Goal: Task Accomplishment & Management: Manage account settings

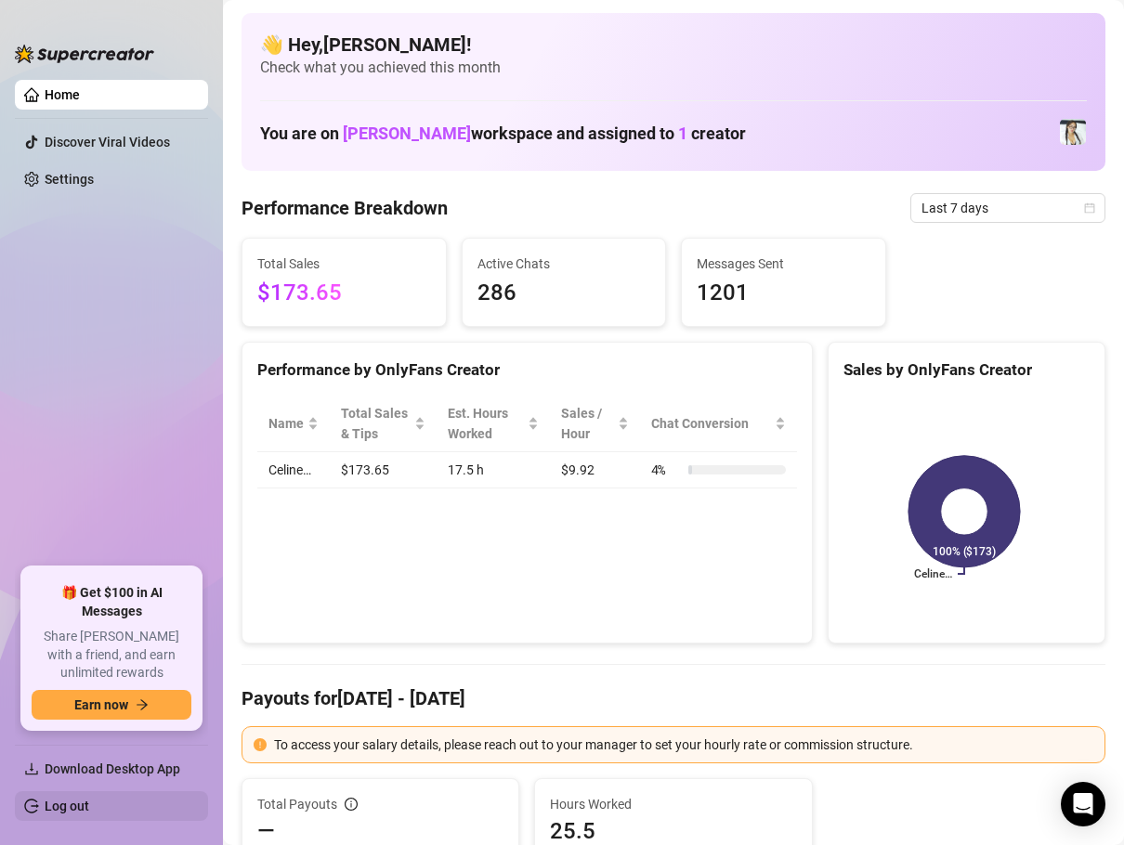
click at [72, 803] on link "Log out" at bounding box center [67, 806] width 45 height 15
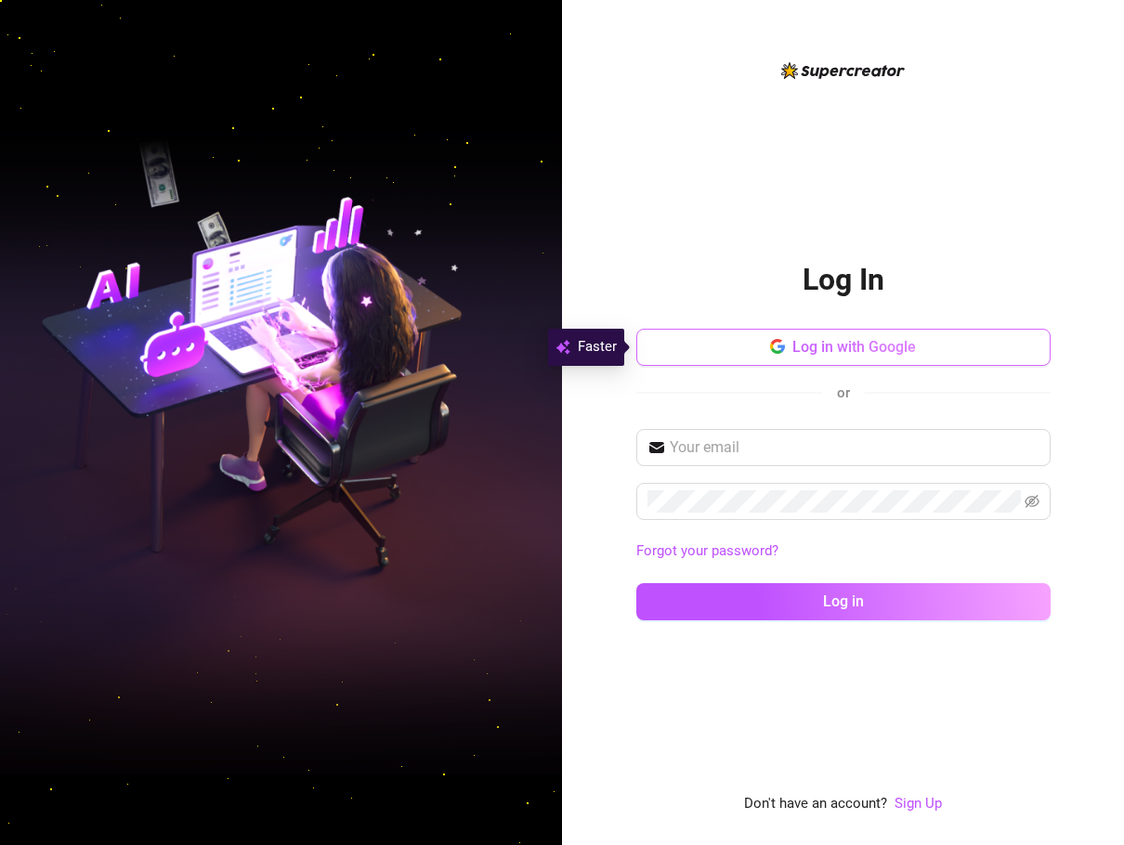
click at [816, 359] on button "Log in with Google" at bounding box center [843, 347] width 414 height 37
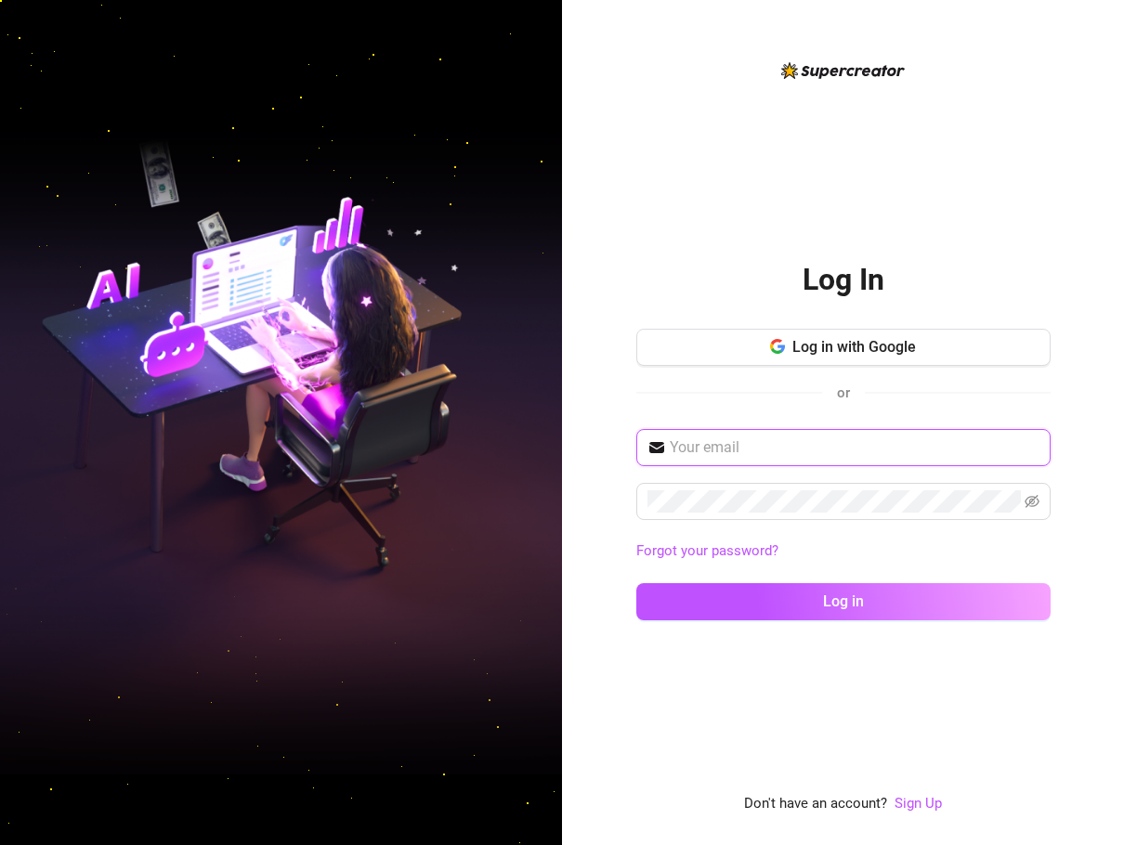
click at [948, 453] on input "text" at bounding box center [855, 448] width 370 height 22
drag, startPoint x: 898, startPoint y: 451, endPoint x: 552, endPoint y: 436, distance: 345.9
click at [552, 436] on div "Log In Log in with Google or [EMAIL_ADDRESS][DOMAIN_NAME] Forgot your password?…" at bounding box center [562, 422] width 1124 height 845
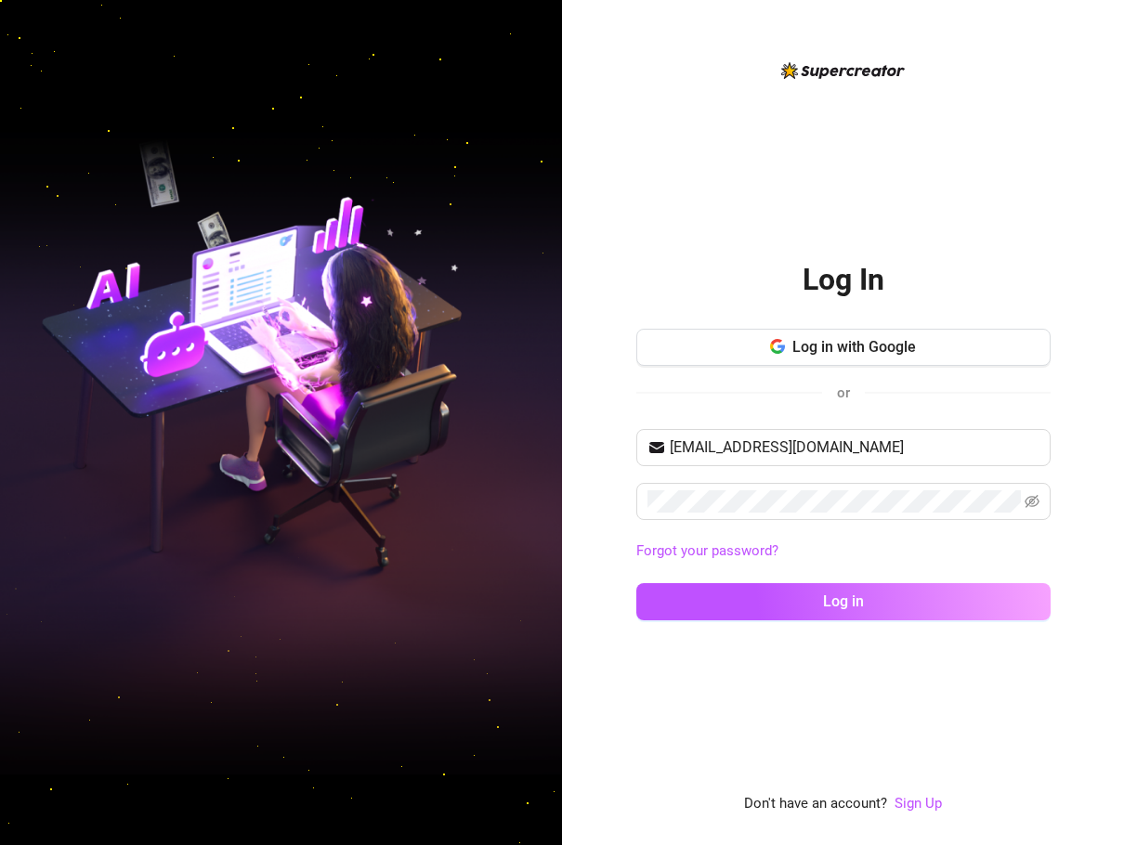
click at [722, 705] on div "Log In Log in with Google or [EMAIL_ADDRESS][DOMAIN_NAME] Forgot your password?…" at bounding box center [843, 437] width 414 height 756
drag, startPoint x: 885, startPoint y: 441, endPoint x: 569, endPoint y: 437, distance: 316.9
click at [569, 437] on div "Log In Log in with Google or [EMAIL_ADDRESS][DOMAIN_NAME] Forgot your password?…" at bounding box center [843, 422] width 562 height 845
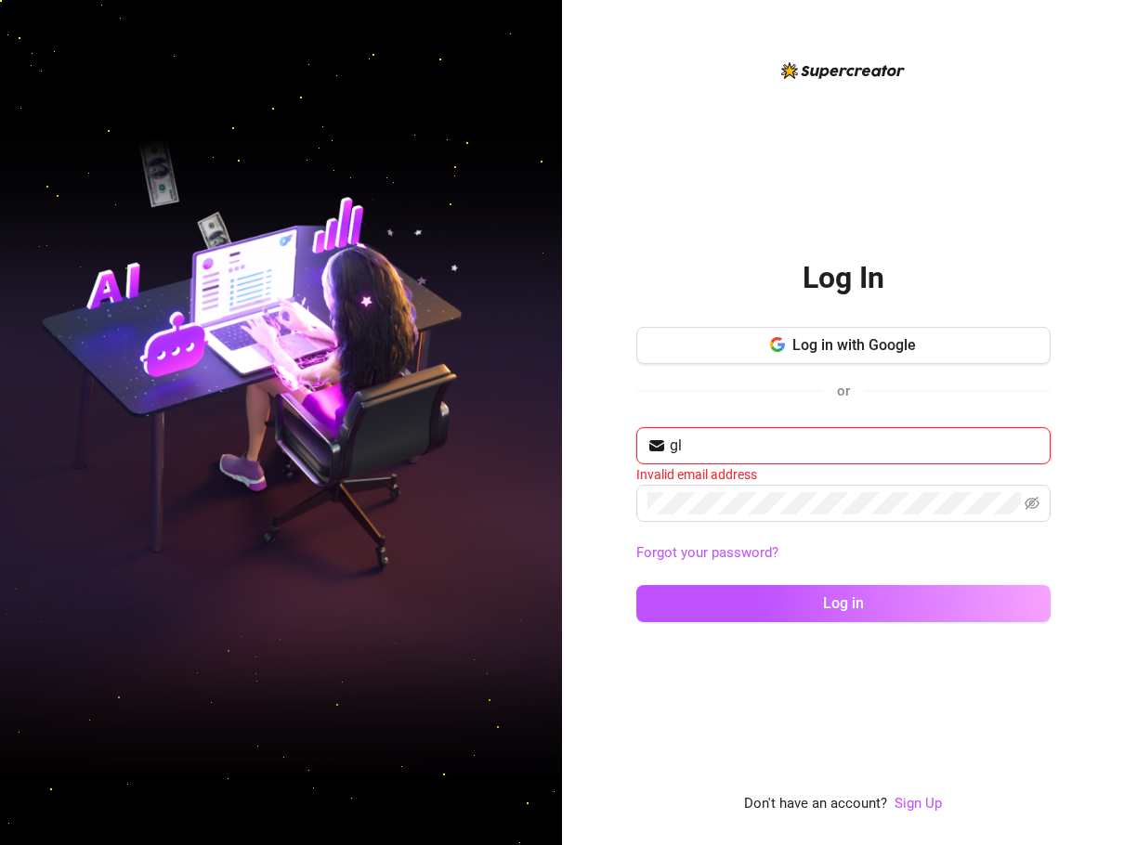
type input "g"
click at [724, 442] on input "text" at bounding box center [855, 446] width 370 height 22
type input "[PERSON_NAME][EMAIL_ADDRESS][DOMAIN_NAME]"
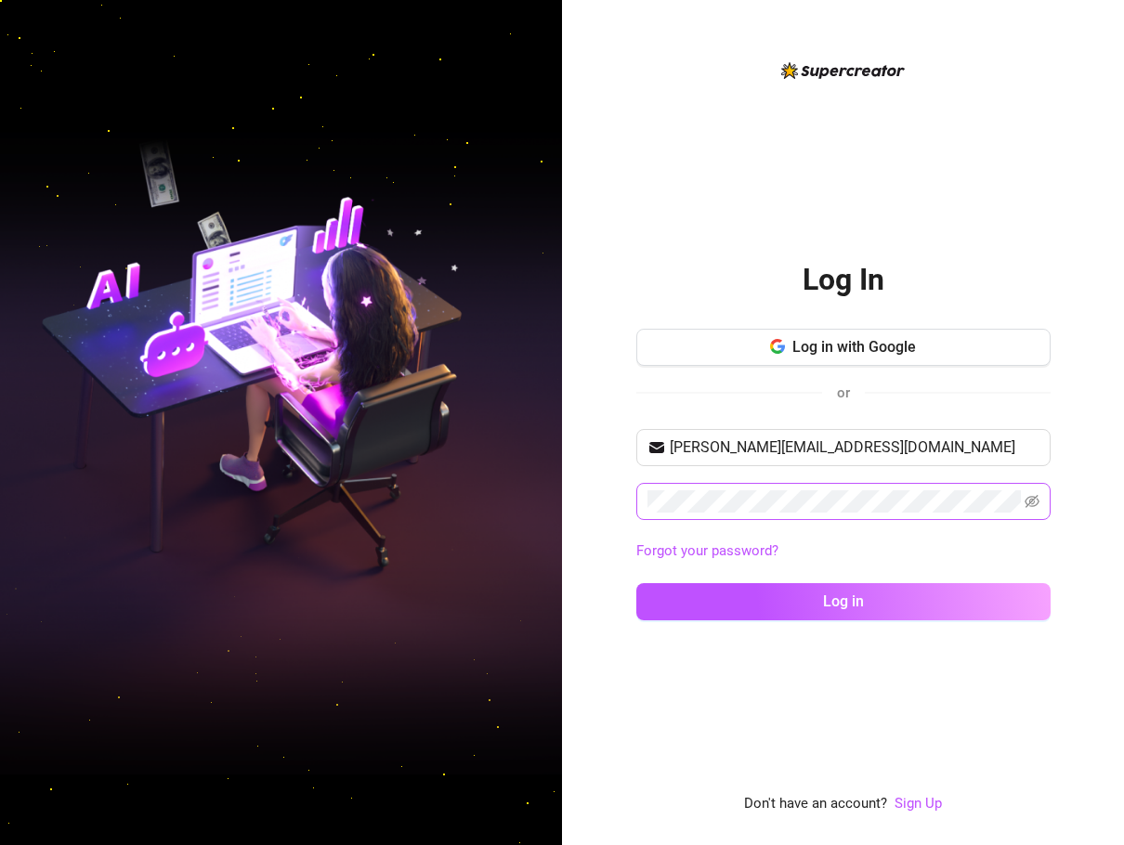
click at [1035, 512] on span at bounding box center [1032, 502] width 15 height 22
click at [1029, 507] on icon "eye-invisible" at bounding box center [1032, 501] width 15 height 15
click at [611, 493] on div "Log In Log in with Google or [PERSON_NAME][EMAIL_ADDRESS][DOMAIN_NAME] Forgot y…" at bounding box center [843, 422] width 562 height 845
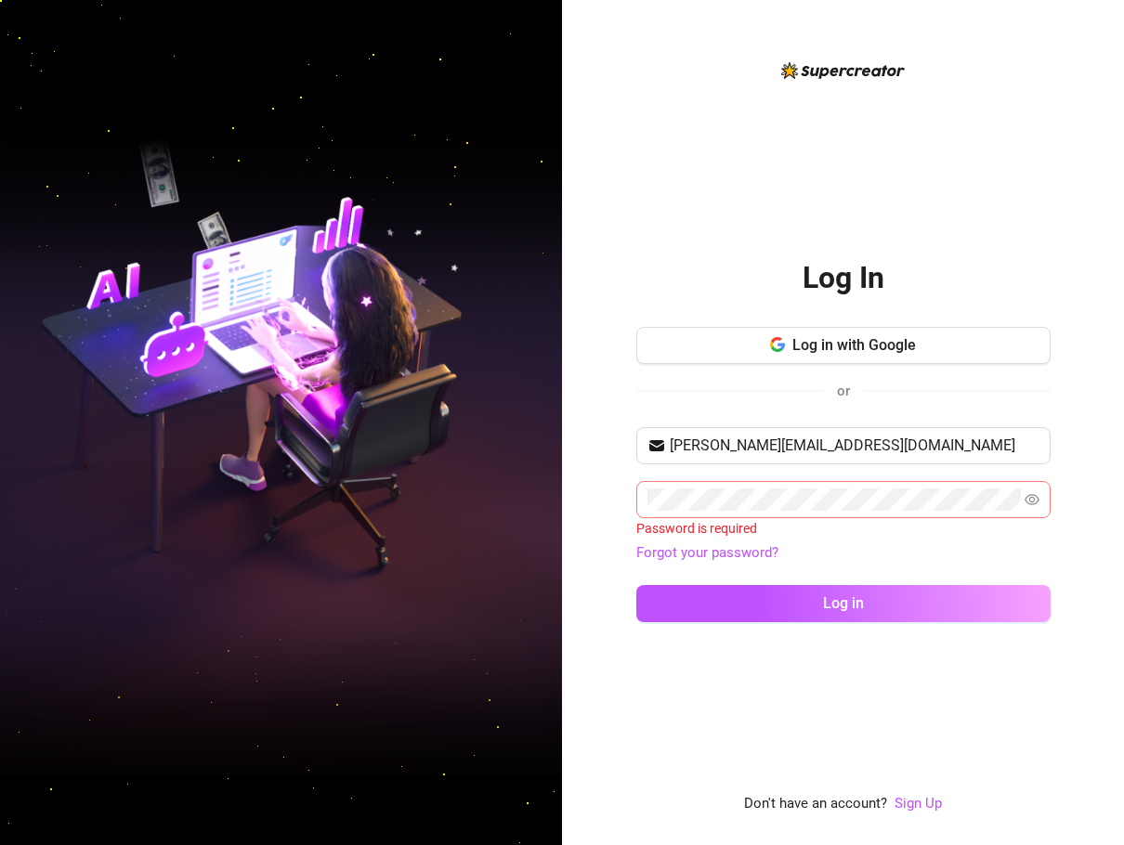
click at [972, 261] on div "Log In Log in with Google or [PERSON_NAME][EMAIL_ADDRESS][DOMAIN_NAME] Password…" at bounding box center [843, 437] width 414 height 404
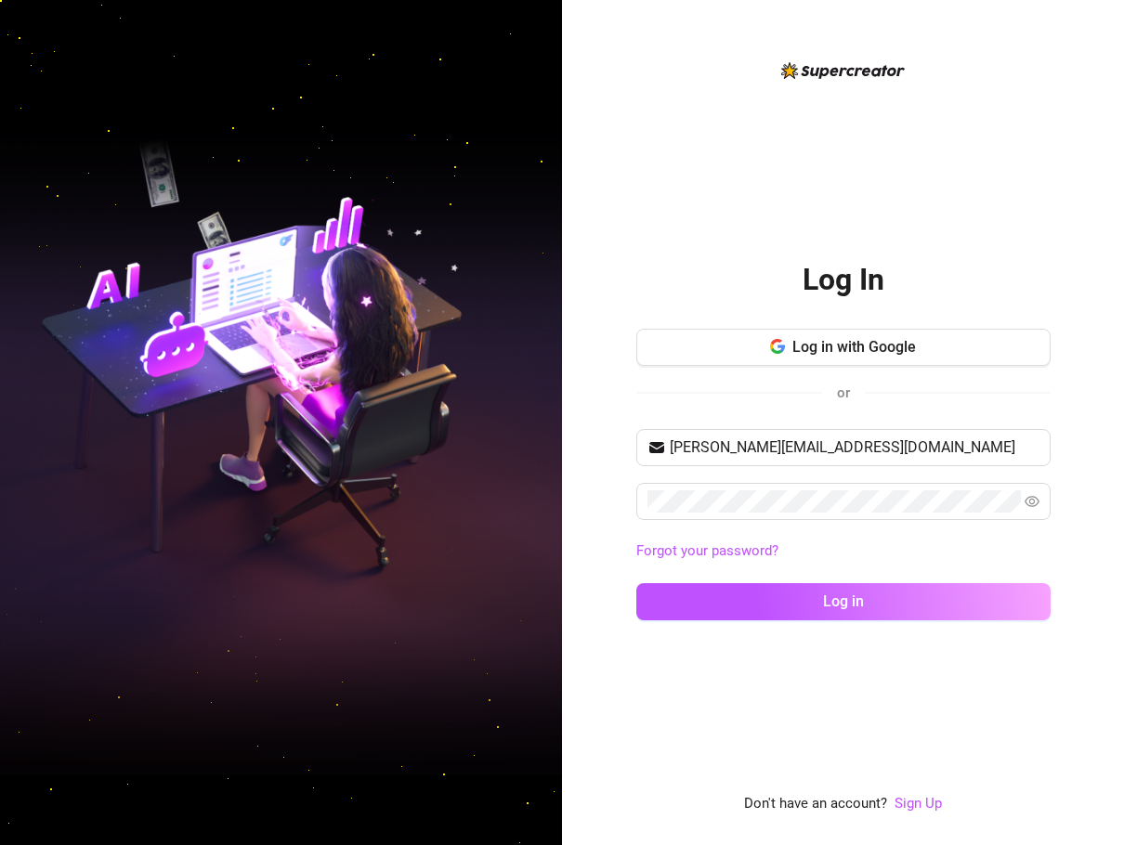
click at [1042, 537] on div "Forgot your password?" at bounding box center [843, 552] width 414 height 30
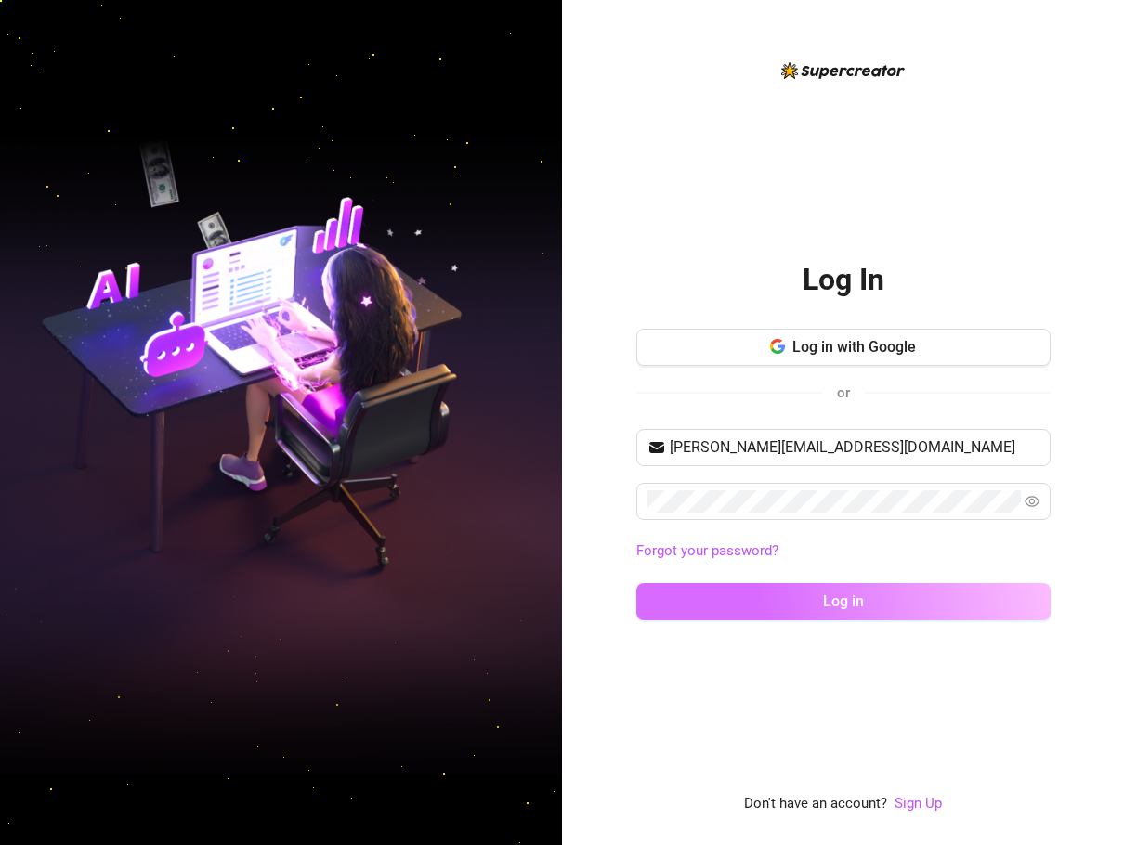
click at [989, 593] on button "Log in" at bounding box center [843, 601] width 414 height 37
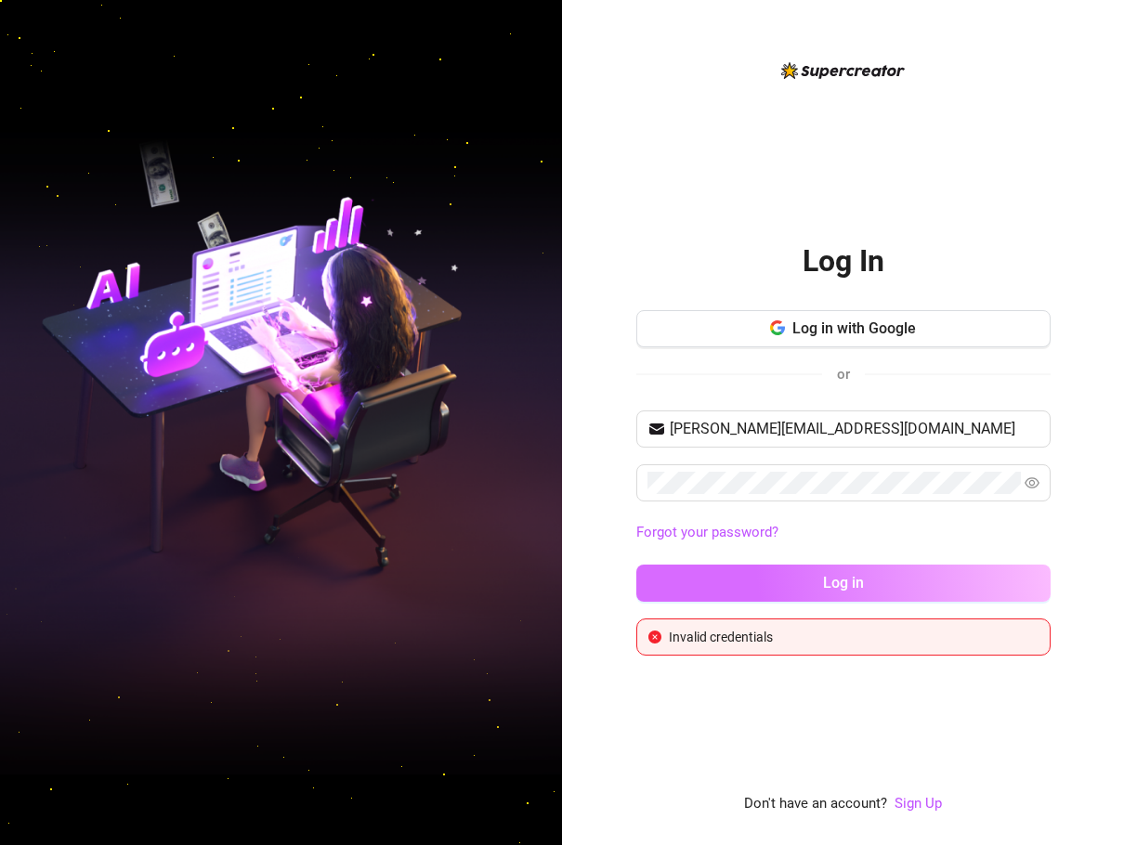
click at [1009, 575] on button "Log in" at bounding box center [843, 583] width 414 height 37
click at [937, 581] on button "Log in" at bounding box center [843, 583] width 414 height 37
click at [862, 581] on span "Log in" at bounding box center [843, 583] width 41 height 18
click at [863, 582] on span "Log in" at bounding box center [843, 583] width 41 height 18
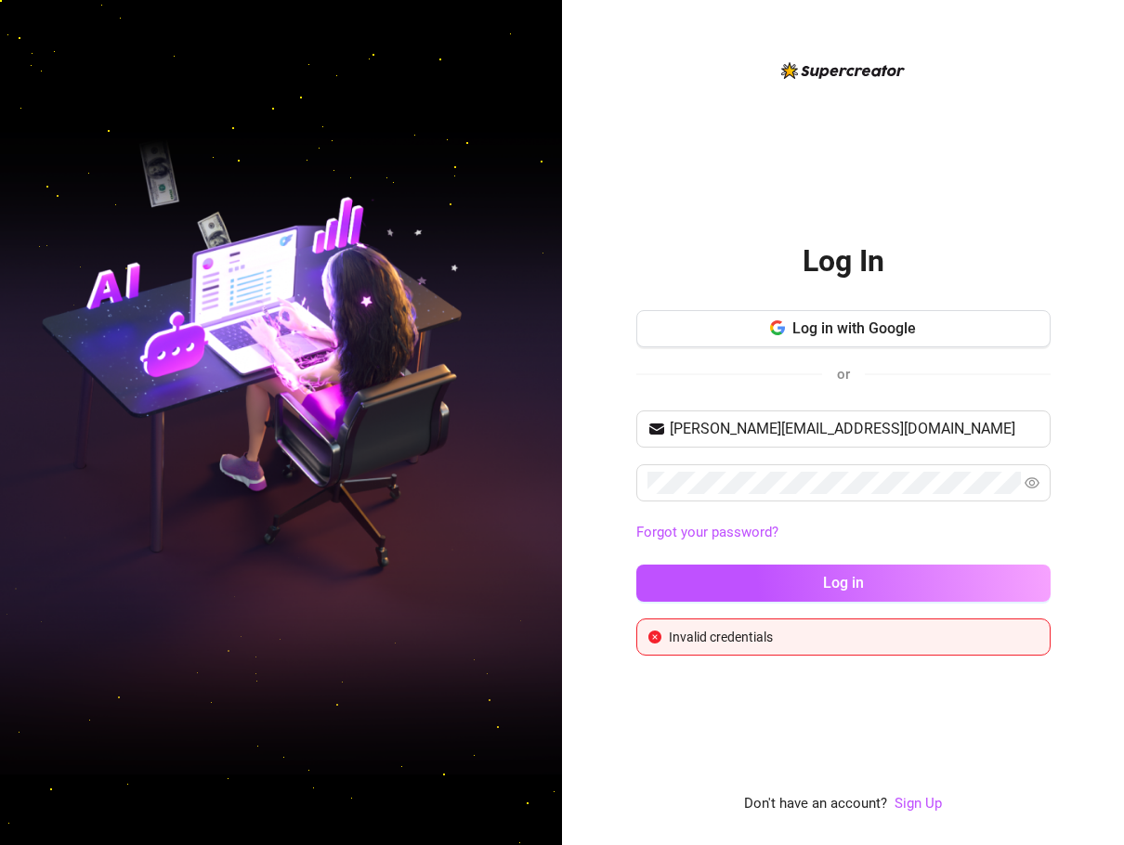
click at [1093, 403] on div "Log In Log in with Google or [PERSON_NAME][EMAIL_ADDRESS][DOMAIN_NAME] Forgot y…" at bounding box center [843, 422] width 562 height 845
click at [575, 486] on div "Log In Log in with Google or [PERSON_NAME][EMAIL_ADDRESS][DOMAIN_NAME] Forgot y…" at bounding box center [843, 422] width 562 height 845
click at [1014, 577] on button "Log in" at bounding box center [843, 583] width 414 height 37
click at [426, 478] on div "Log In Log in with Google or [PERSON_NAME][EMAIL_ADDRESS][DOMAIN_NAME] Forgot y…" at bounding box center [562, 422] width 1124 height 845
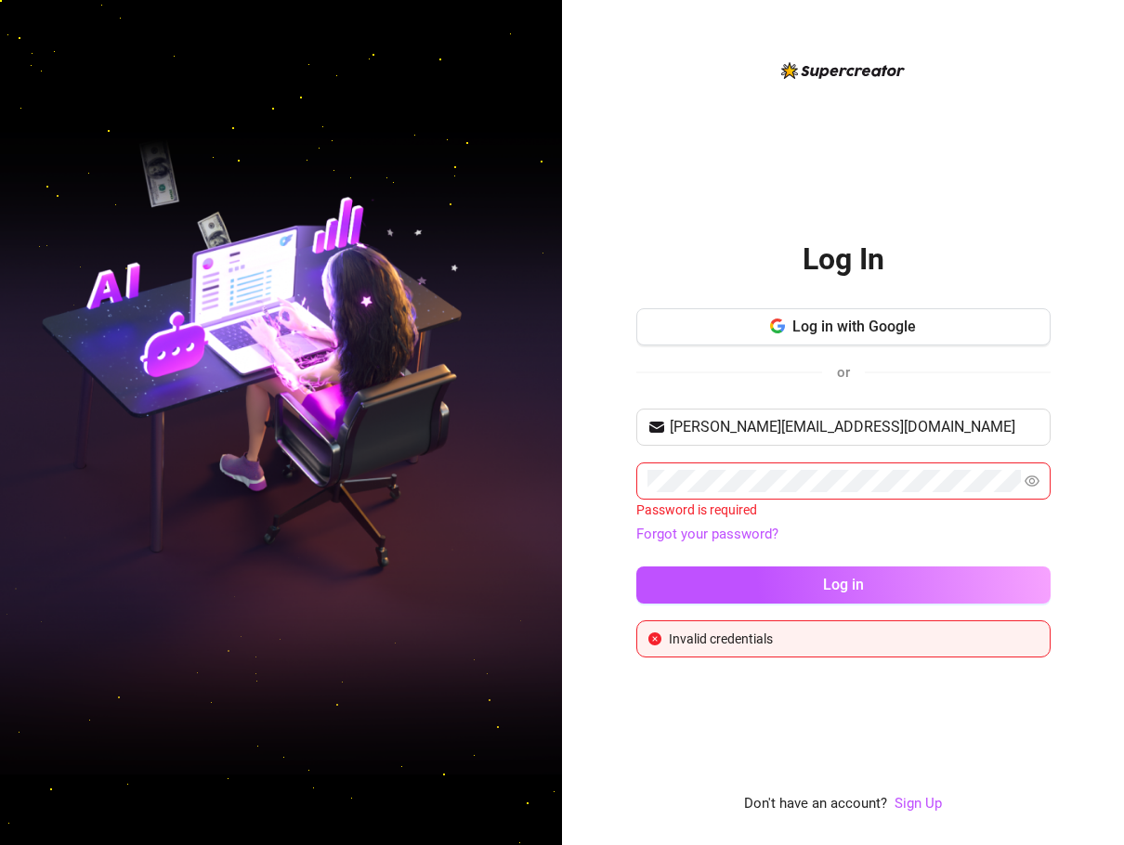
click at [903, 523] on div "Forgot your password?" at bounding box center [843, 535] width 414 height 30
click at [960, 409] on span "[PERSON_NAME][EMAIL_ADDRESS][DOMAIN_NAME]" at bounding box center [843, 427] width 414 height 37
click at [956, 457] on div "[PERSON_NAME][EMAIL_ADDRESS][DOMAIN_NAME] Password is required Forgot your pass…" at bounding box center [843, 515] width 414 height 212
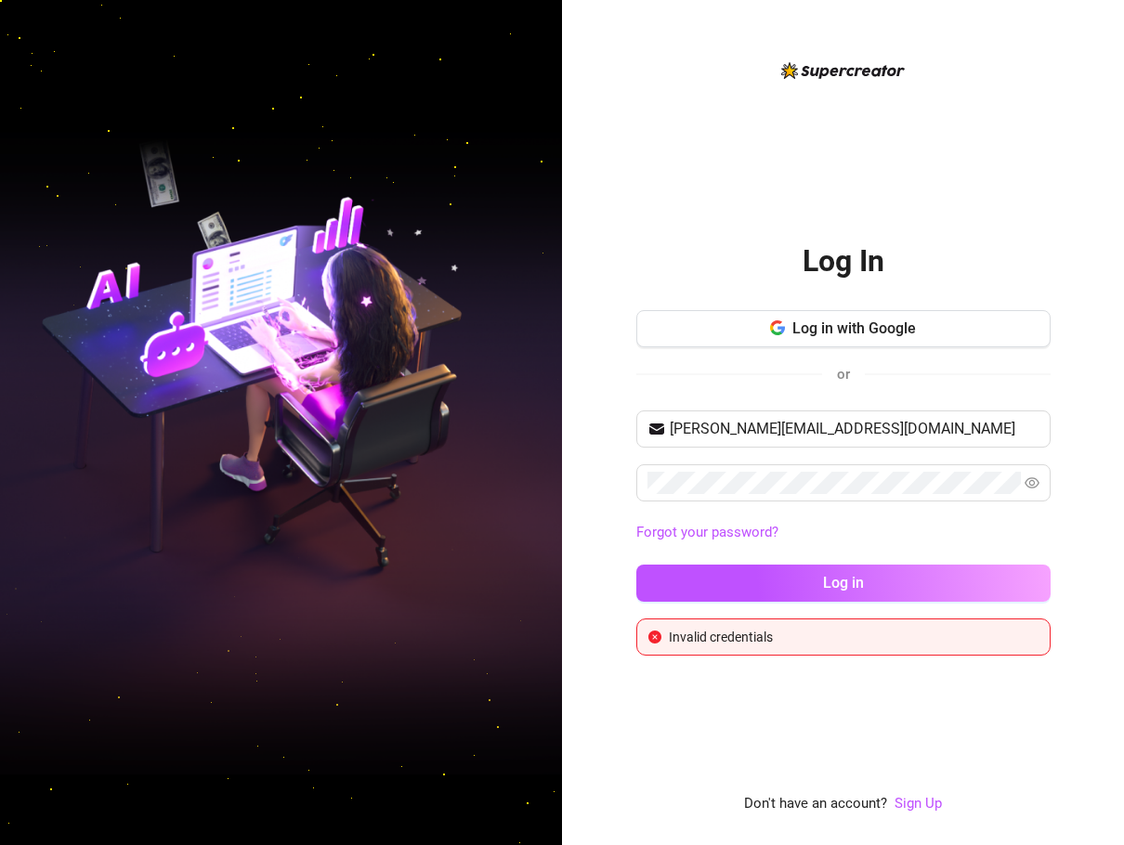
click at [1009, 581] on button "Log in" at bounding box center [843, 583] width 414 height 37
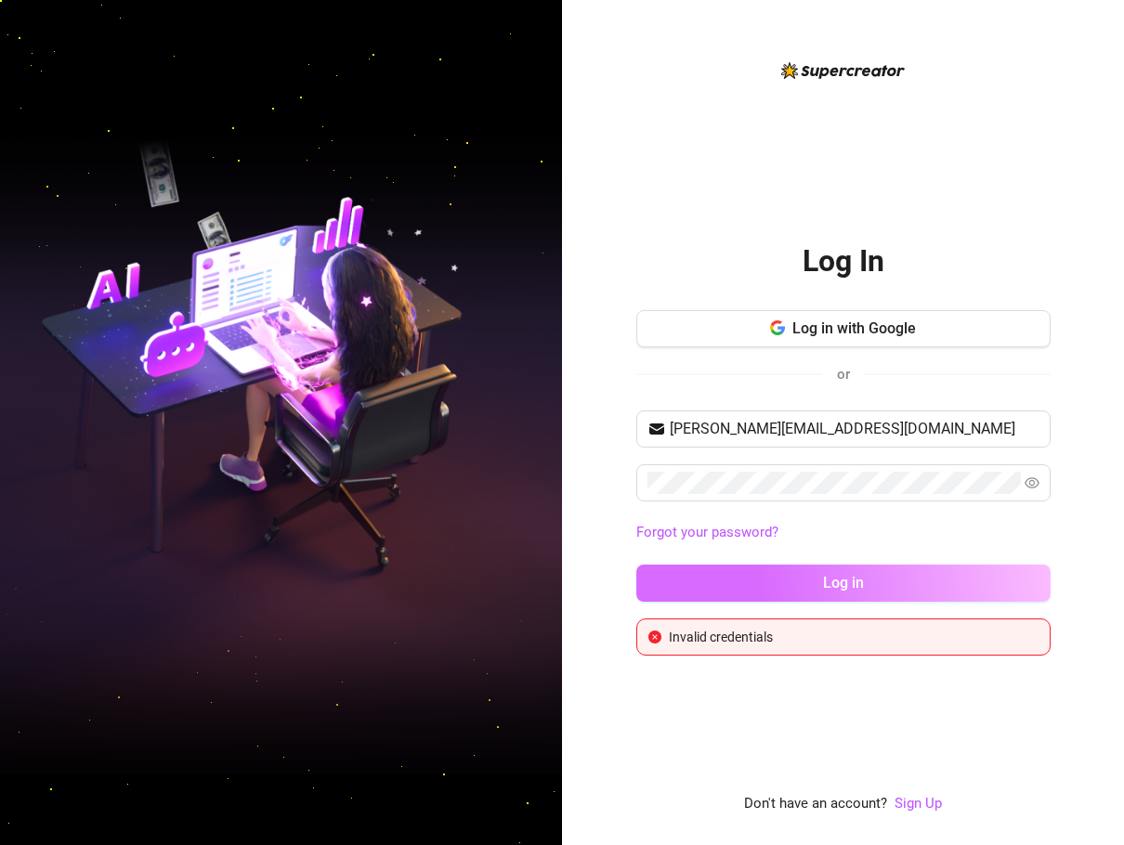
click at [1015, 578] on button "Log in" at bounding box center [843, 583] width 414 height 37
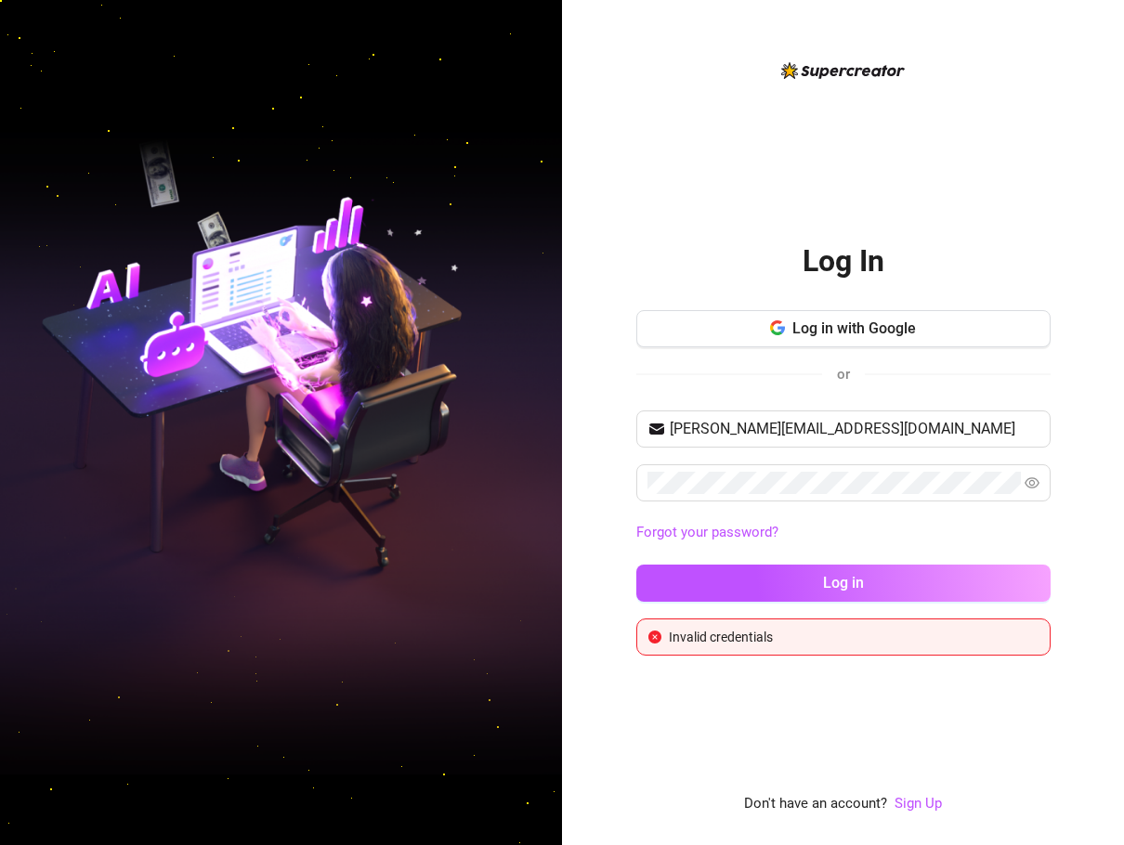
click at [823, 133] on div "Log In Log in with Google or [PERSON_NAME][EMAIL_ADDRESS][DOMAIN_NAME] Forgot y…" at bounding box center [843, 437] width 414 height 756
click at [884, 328] on span "Log in with Google" at bounding box center [855, 329] width 124 height 18
click at [794, 422] on input "[PERSON_NAME][EMAIL_ADDRESS][DOMAIN_NAME]" at bounding box center [855, 429] width 370 height 22
drag, startPoint x: 859, startPoint y: 427, endPoint x: 614, endPoint y: 430, distance: 245.3
click at [614, 430] on div "Log In Log in with Google or [PERSON_NAME][EMAIL_ADDRESS][DOMAIN_NAME] Forgot y…" at bounding box center [843, 422] width 562 height 845
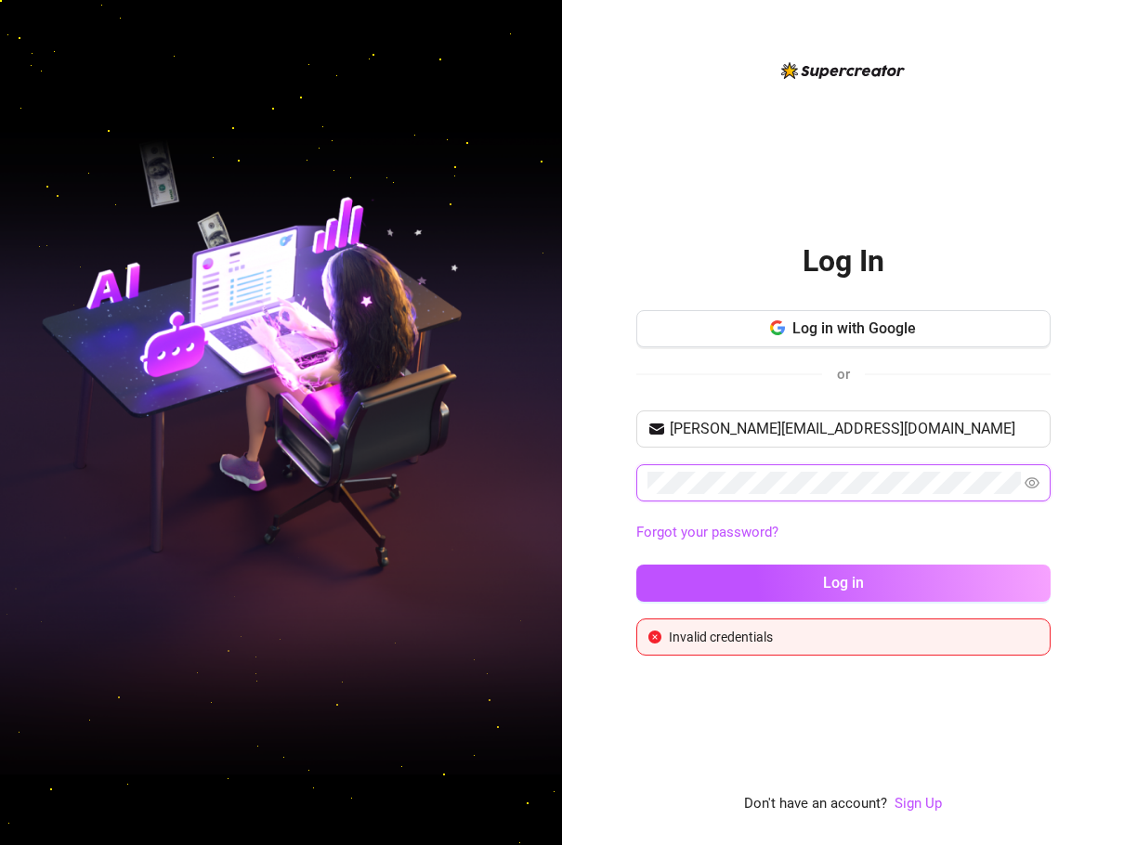
click at [537, 489] on div "Log In Log in with Google or [PERSON_NAME][EMAIL_ADDRESS][DOMAIN_NAME] Forgot y…" at bounding box center [562, 422] width 1124 height 845
